Goal: Obtain resource: Obtain resource

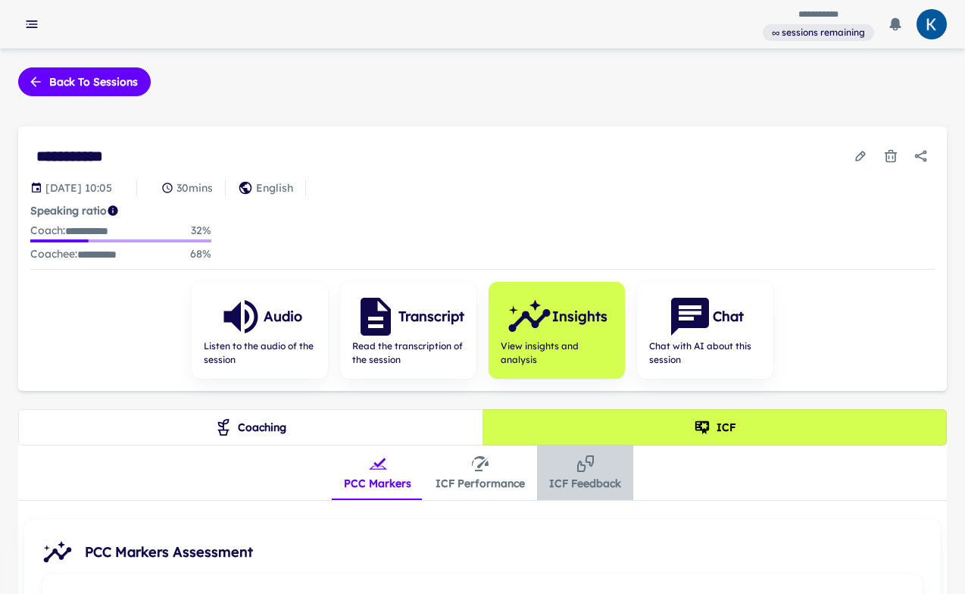
click at [583, 467] on icon "insights tabs" at bounding box center [586, 464] width 18 height 18
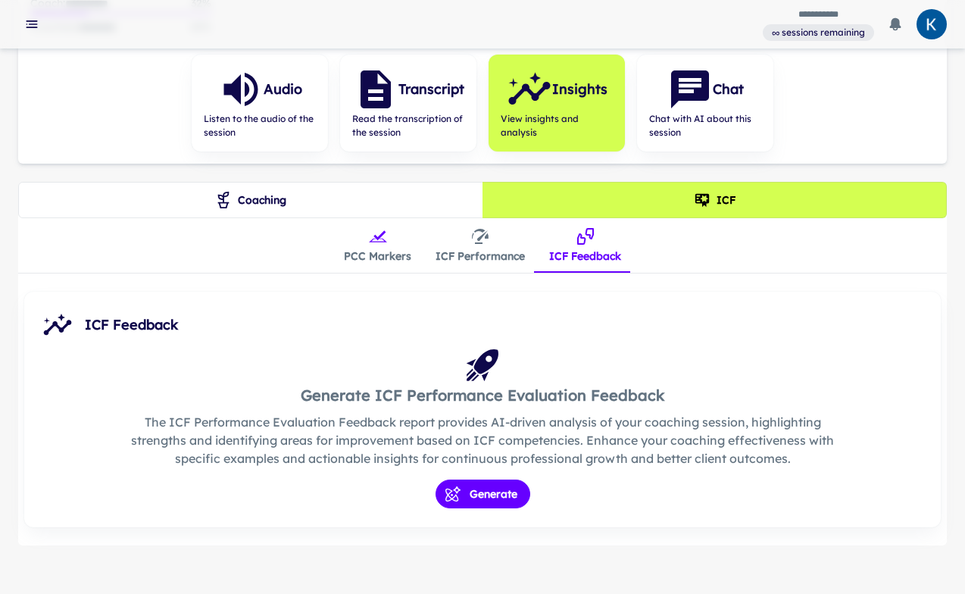
scroll to position [238, 0]
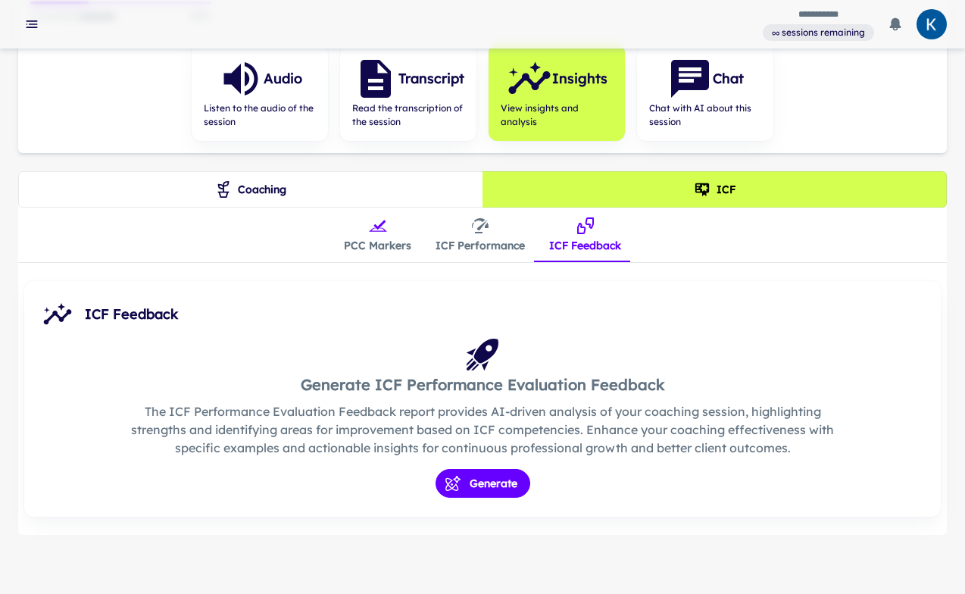
click at [354, 239] on button "PCC Markers" at bounding box center [378, 235] width 92 height 55
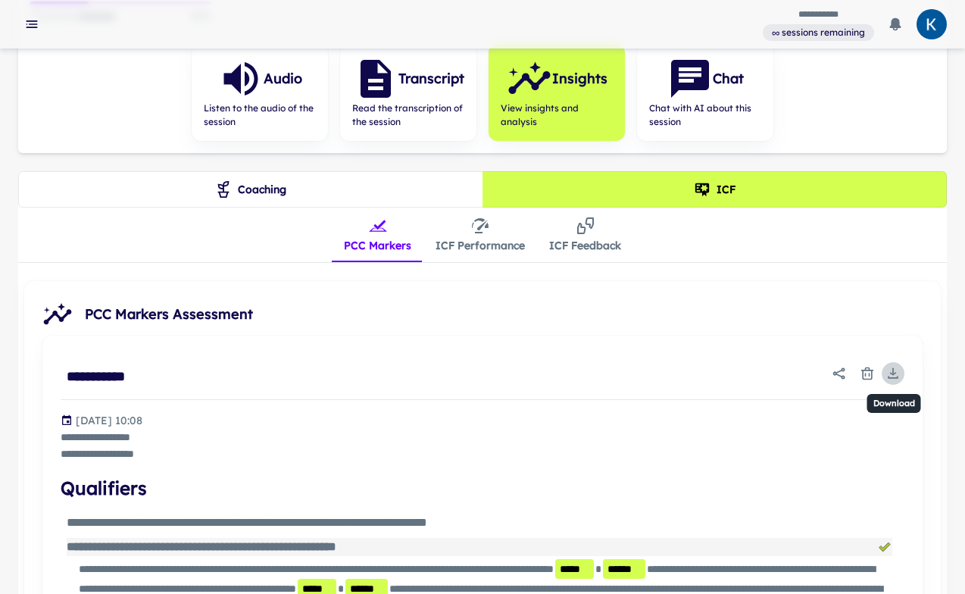
click at [891, 372] on icon "Download" at bounding box center [893, 373] width 6 height 3
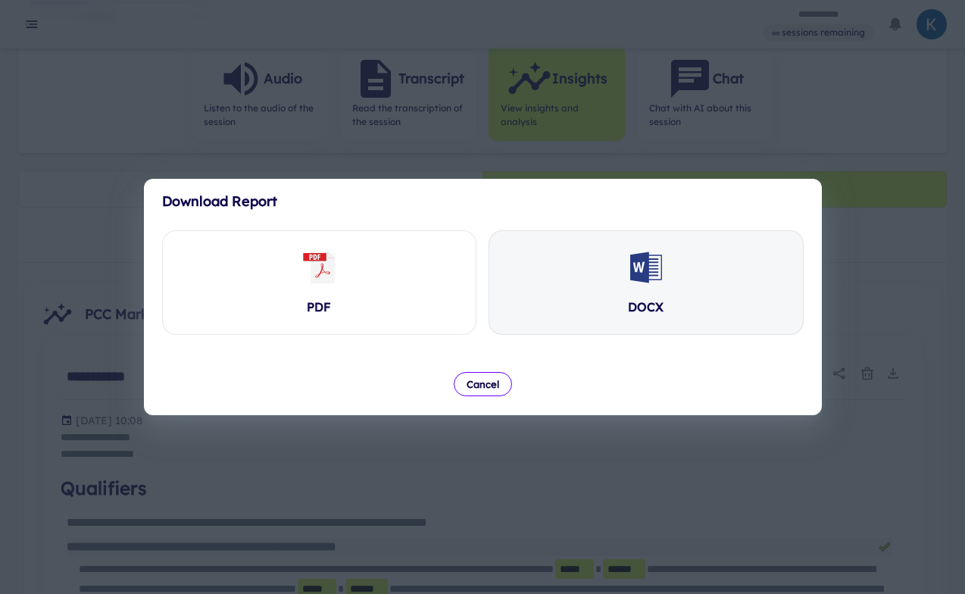
click at [641, 270] on icon at bounding box center [647, 267] width 28 height 23
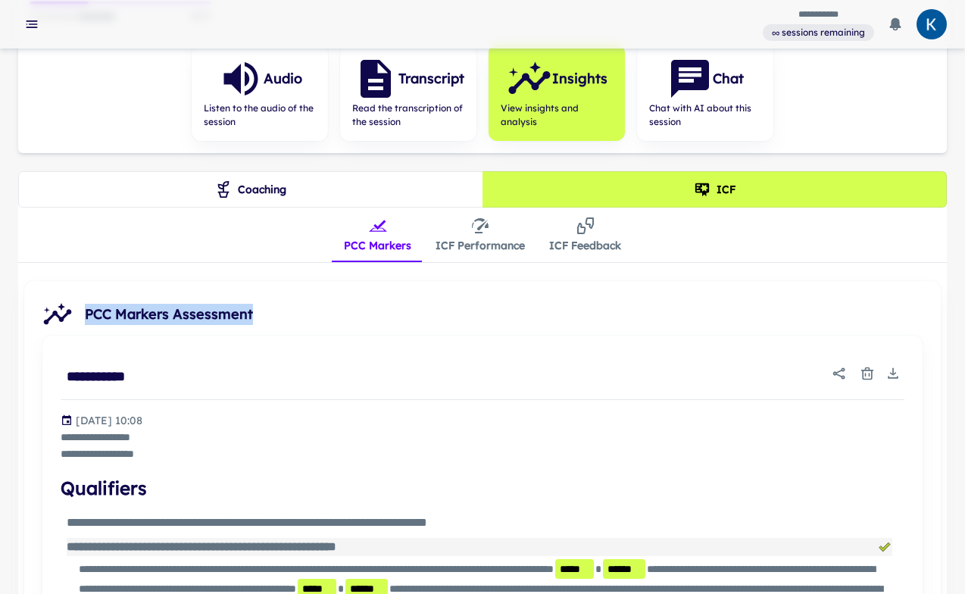
drag, startPoint x: 250, startPoint y: 313, endPoint x: 78, endPoint y: 310, distance: 172.0
click at [78, 310] on div "PCC Markers Assessment" at bounding box center [482, 305] width 917 height 48
copy span "PCC Markers Assessment"
click at [897, 373] on icon "Download" at bounding box center [893, 373] width 15 height 15
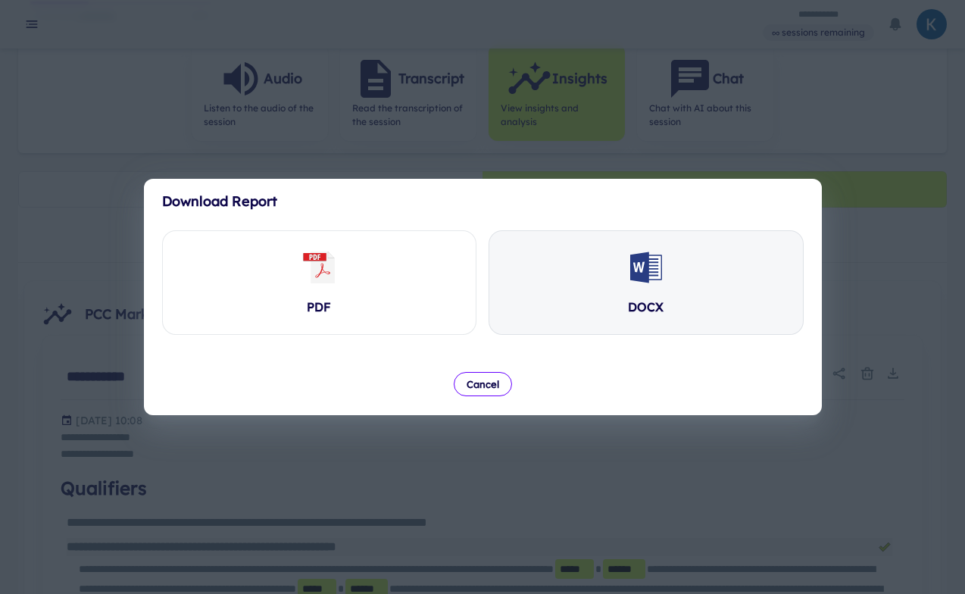
click at [624, 269] on div "DOCX" at bounding box center [646, 282] width 314 height 103
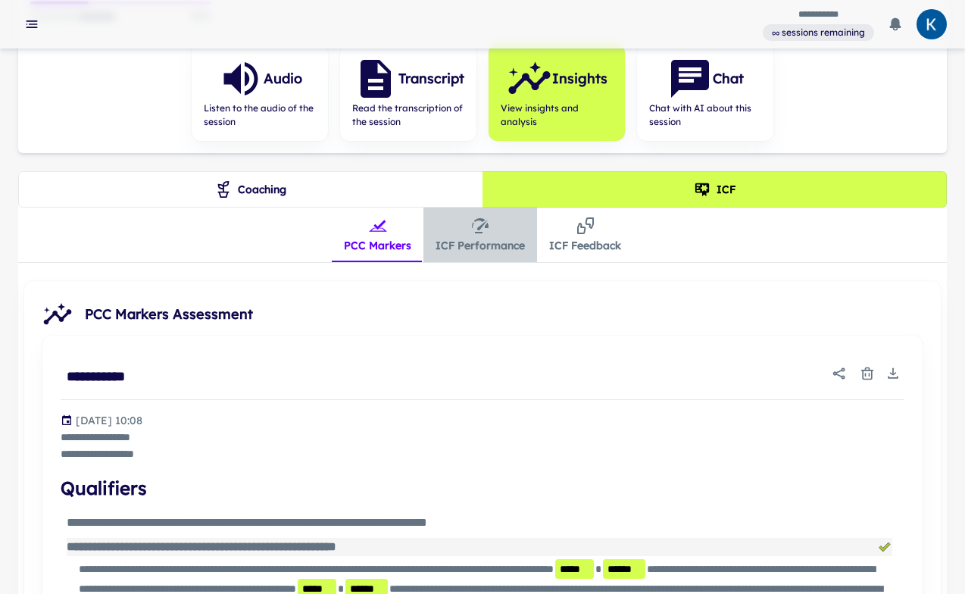
click at [492, 235] on button "ICF Performance" at bounding box center [481, 235] width 114 height 55
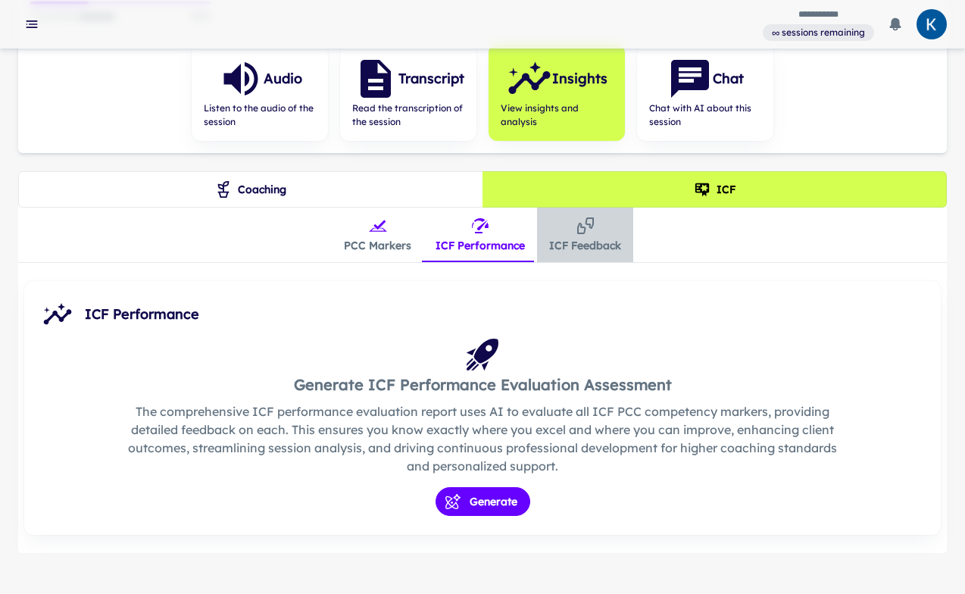
click at [571, 230] on button "ICF Feedback" at bounding box center [585, 235] width 96 height 55
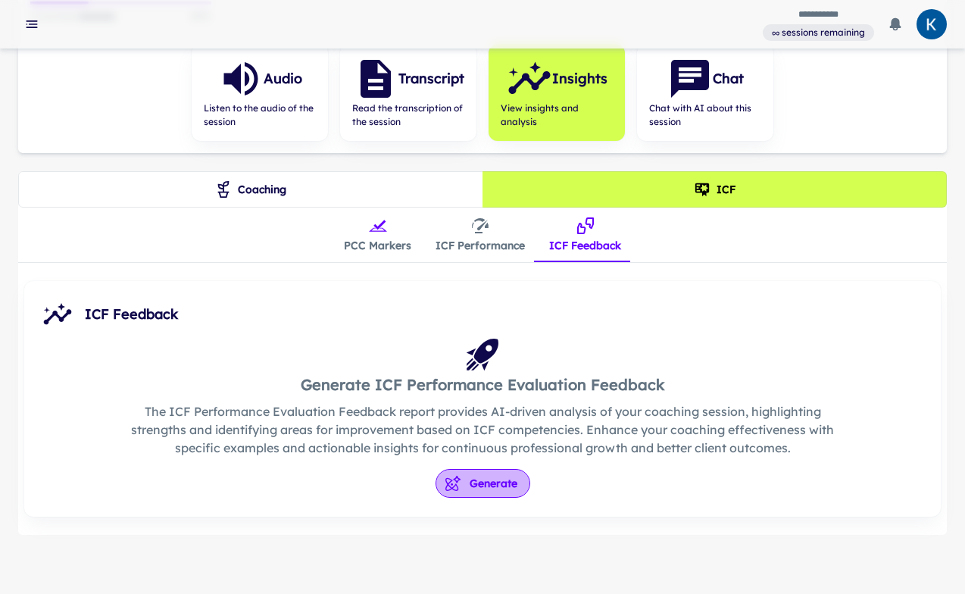
click at [496, 471] on button "Generate" at bounding box center [483, 483] width 95 height 29
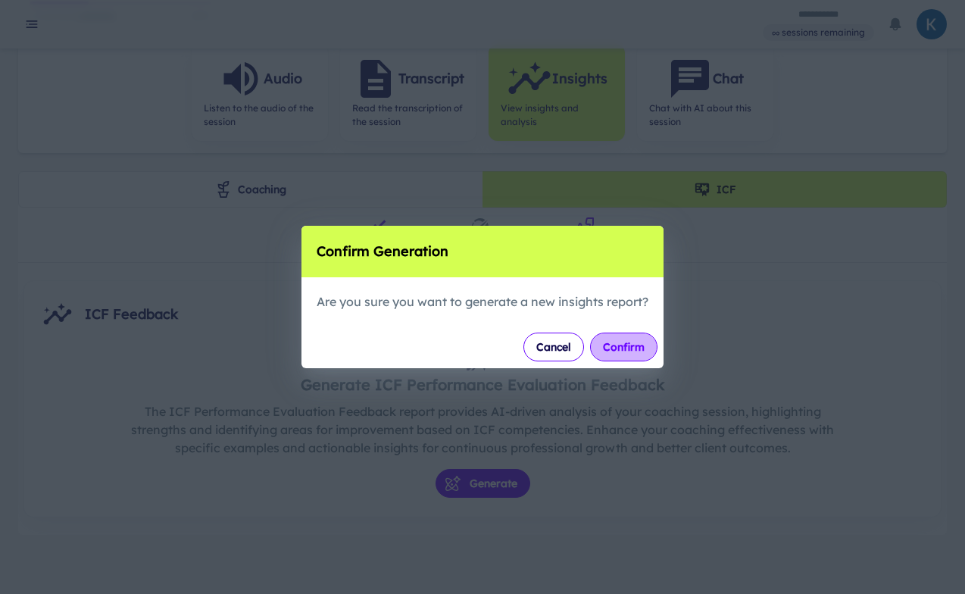
click at [628, 353] on button "Confirm" at bounding box center [623, 347] width 67 height 29
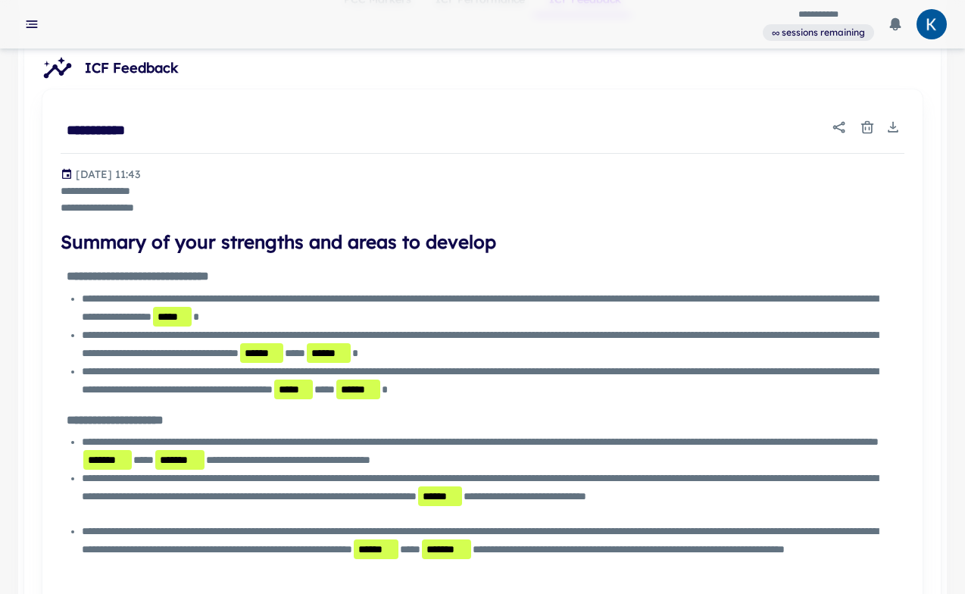
scroll to position [320, 0]
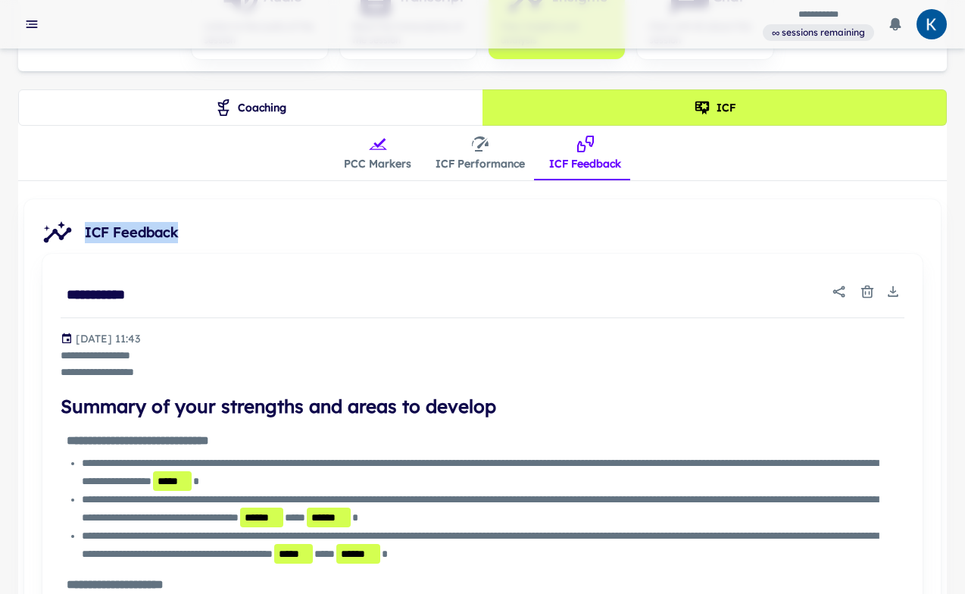
drag, startPoint x: 98, startPoint y: 233, endPoint x: 187, endPoint y: 230, distance: 89.5
click at [187, 230] on span "ICF Feedback" at bounding box center [507, 232] width 844 height 21
copy span "ICF Feedback"
click at [890, 290] on icon "Download" at bounding box center [893, 291] width 6 height 3
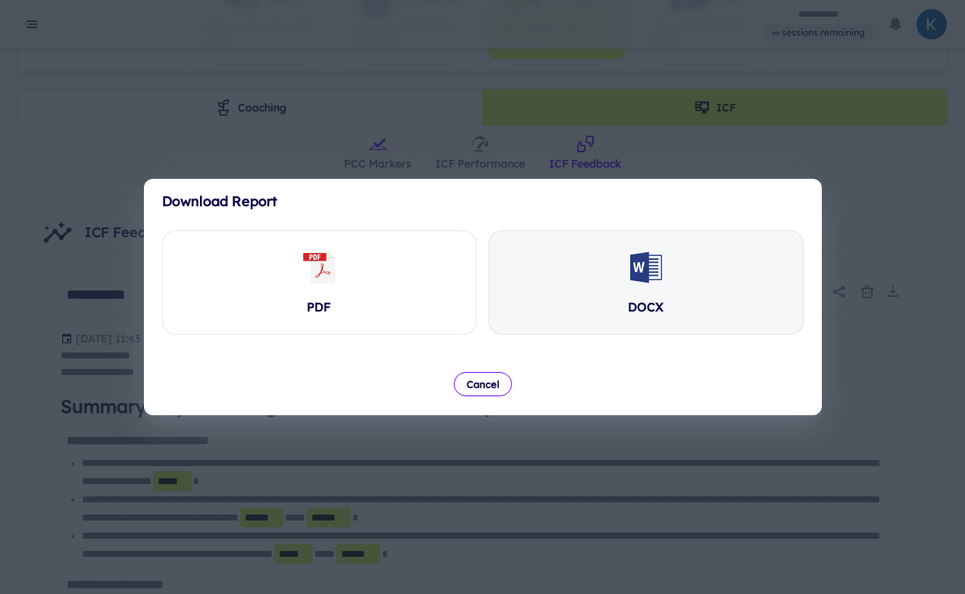
click at [642, 270] on icon at bounding box center [647, 267] width 28 height 23
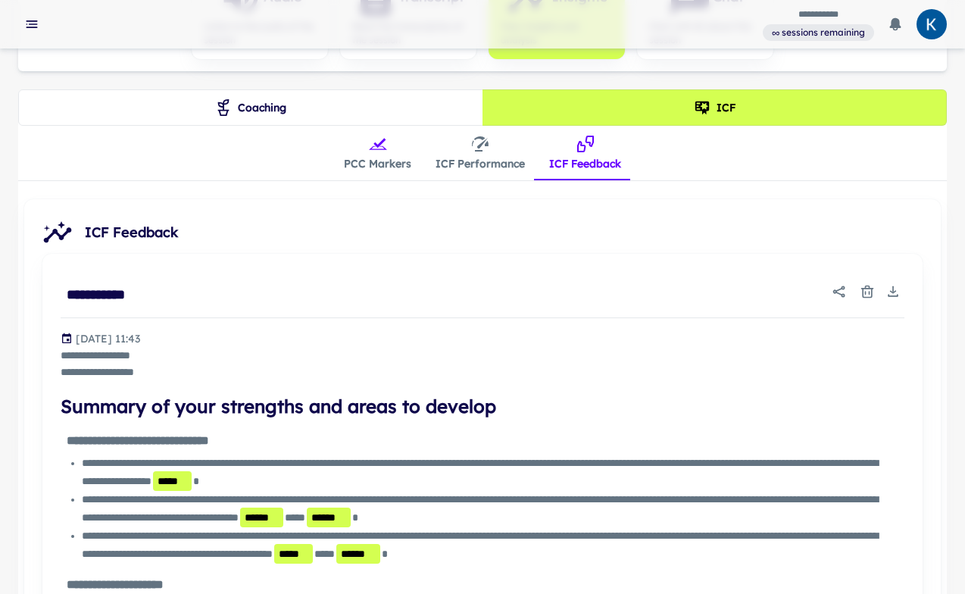
click at [379, 154] on button "PCC Markers" at bounding box center [378, 153] width 92 height 55
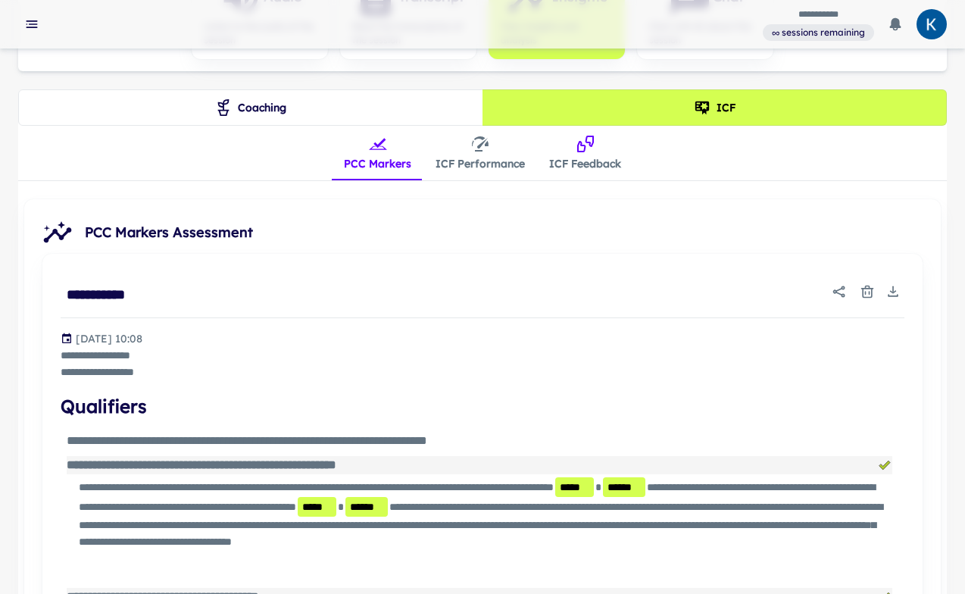
click at [574, 152] on button "ICF Feedback" at bounding box center [585, 153] width 96 height 55
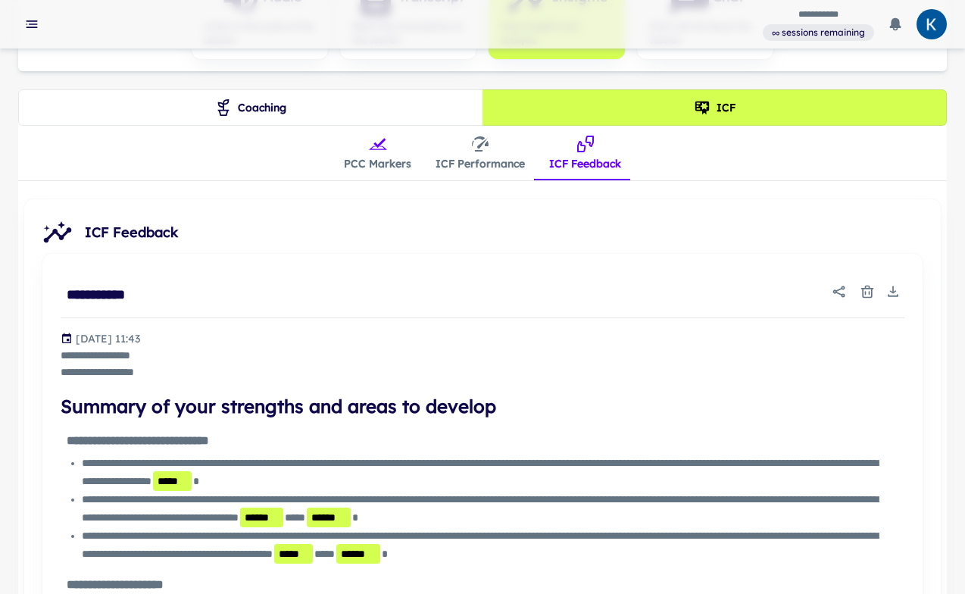
click at [483, 153] on button "ICF Performance" at bounding box center [481, 153] width 114 height 55
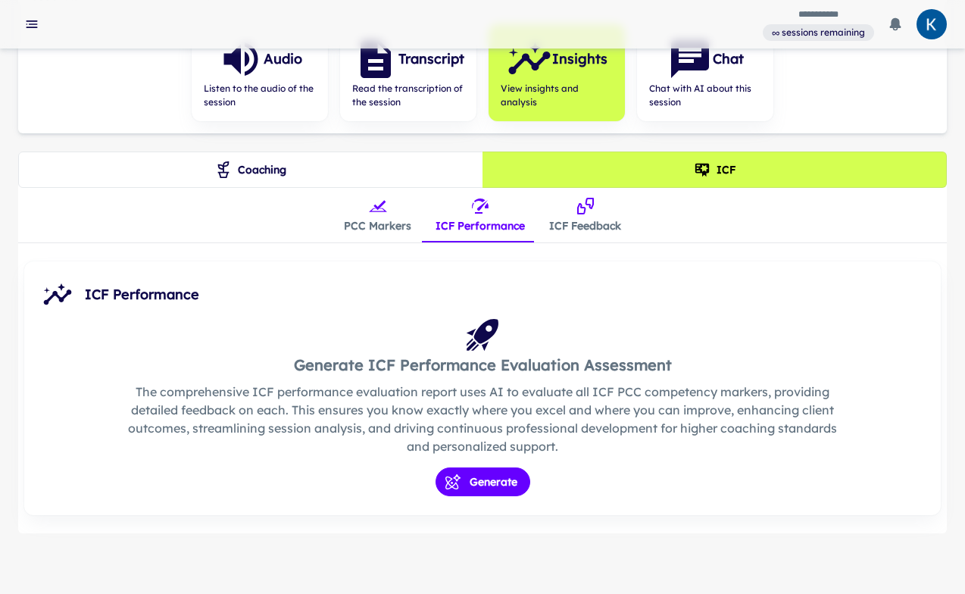
scroll to position [256, 0]
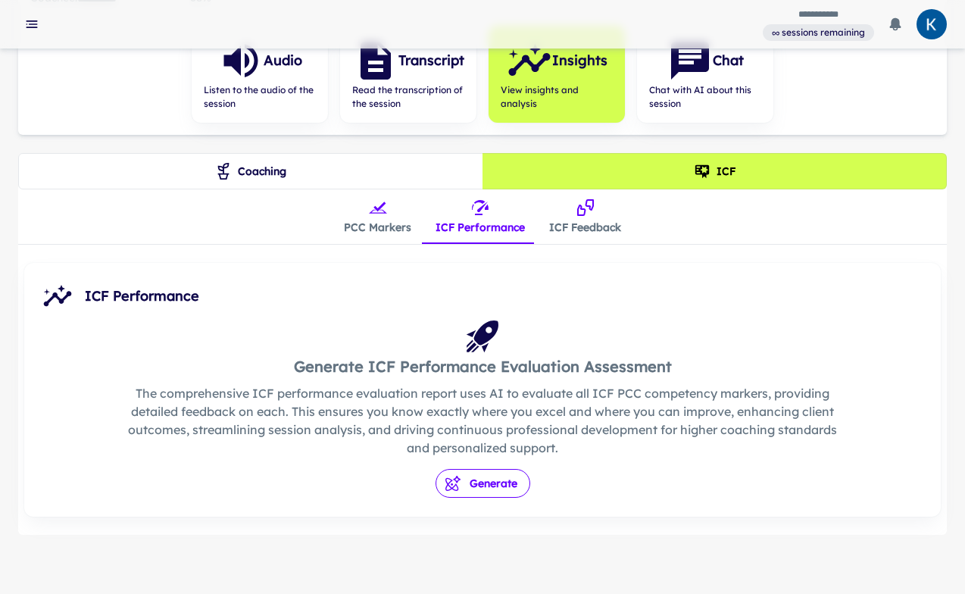
click at [496, 486] on button "Generate" at bounding box center [483, 483] width 95 height 29
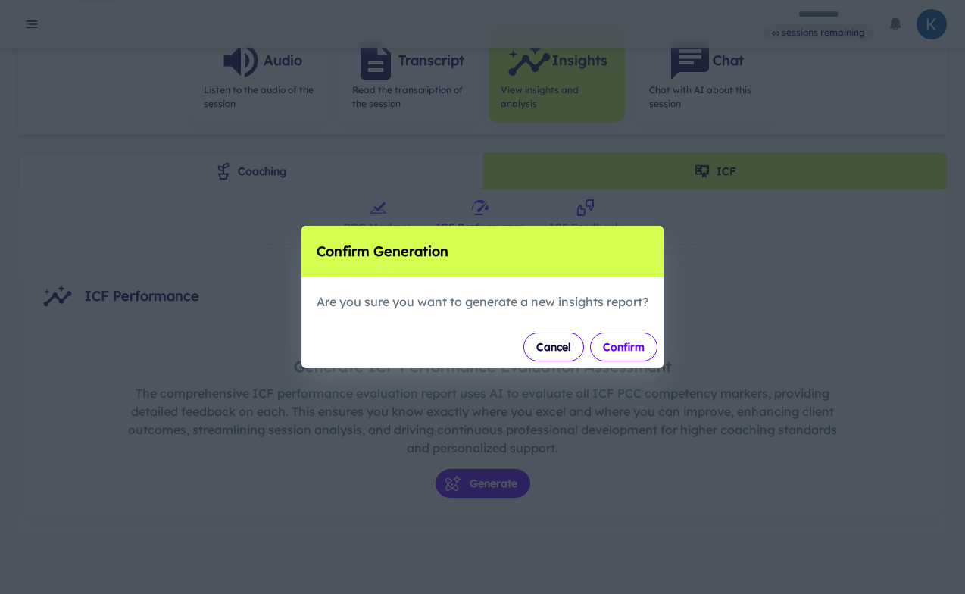
click at [640, 346] on button "Confirm" at bounding box center [623, 347] width 67 height 29
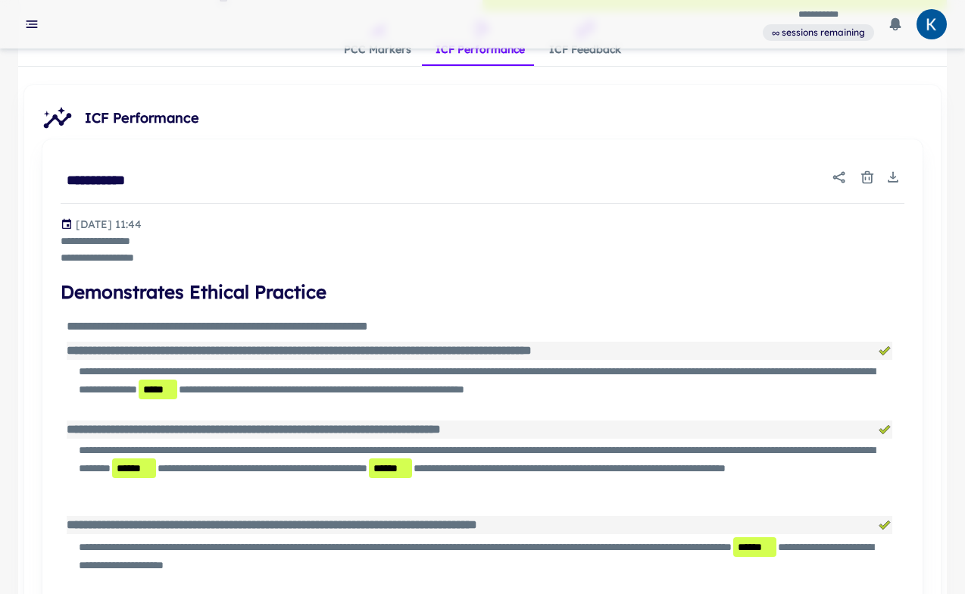
scroll to position [458, 0]
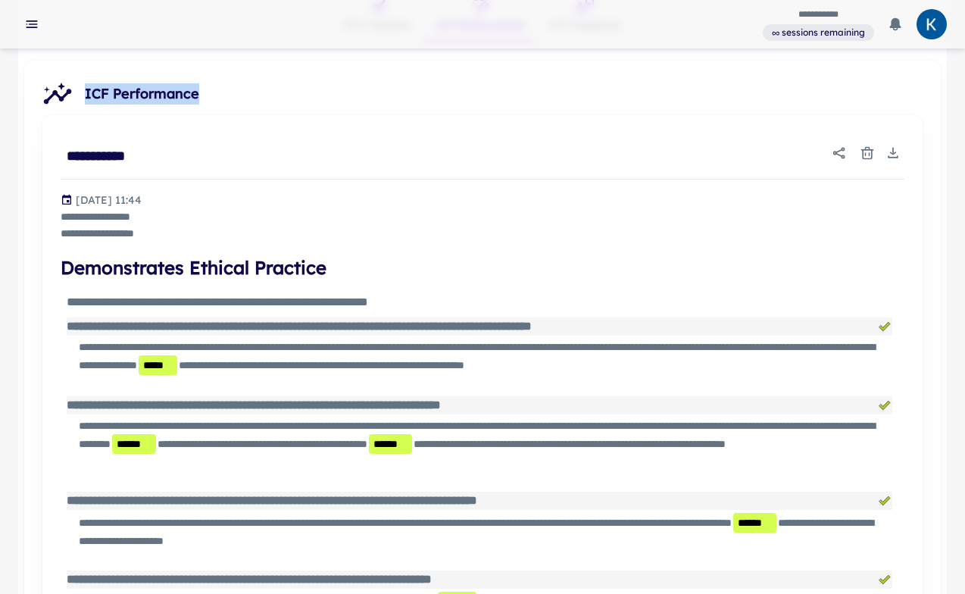
drag, startPoint x: 86, startPoint y: 90, endPoint x: 208, endPoint y: 95, distance: 122.9
click at [208, 95] on span "ICF Performance" at bounding box center [507, 93] width 844 height 21
copy span "ICF Performance"
click at [890, 152] on icon "Download" at bounding box center [893, 152] width 15 height 15
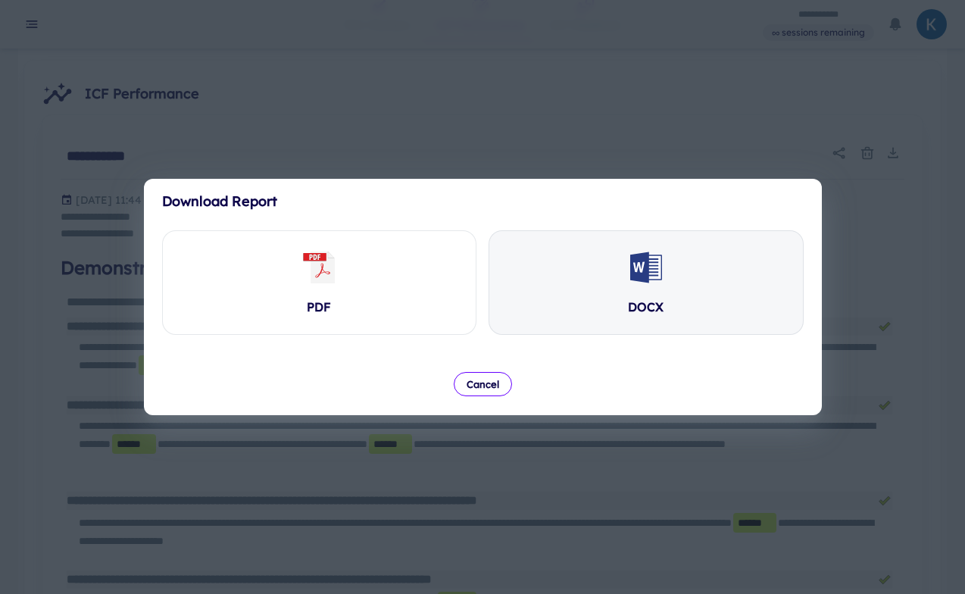
click at [658, 286] on div "DOCX" at bounding box center [646, 282] width 314 height 103
